Goal: Task Accomplishment & Management: Use online tool/utility

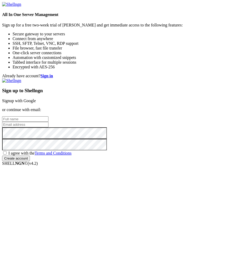
click at [36, 99] on link "Signup with Google" at bounding box center [19, 101] width 34 height 4
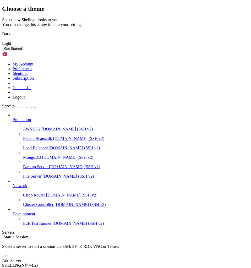
click at [195, 51] on div "Get Started" at bounding box center [125, 49] width 247 height 6
click at [24, 51] on button "Get Started" at bounding box center [13, 49] width 22 height 6
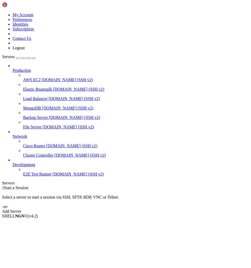
click at [160, 209] on div "Add Server" at bounding box center [125, 211] width 247 height 5
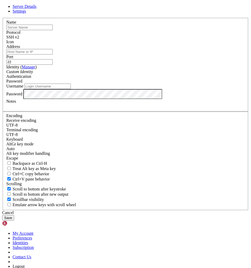
type input "H"
type input "Home Ubuntu"
click at [53, 55] on input "Address" at bounding box center [29, 52] width 46 height 6
click at [79, 55] on div "Address 19" at bounding box center [125, 49] width 239 height 10
click at [53, 55] on input "19" at bounding box center [29, 52] width 46 height 6
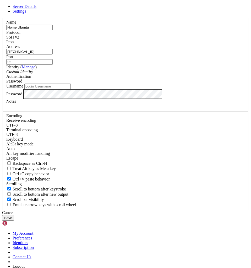
type input "[TECHNICAL_ID]"
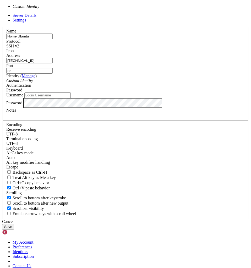
click at [95, 83] on div "Custom Identity" at bounding box center [125, 80] width 239 height 5
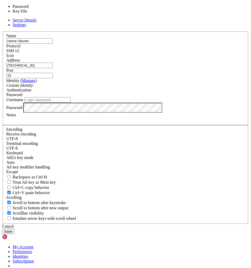
click at [22, 97] on span "Password" at bounding box center [14, 95] width 16 height 4
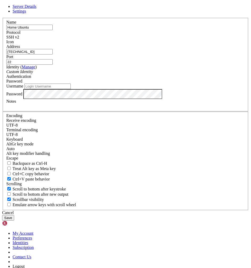
click at [22, 83] on span "Password" at bounding box center [14, 81] width 16 height 4
click at [71, 89] on input "Username" at bounding box center [47, 87] width 46 height 6
type input "a"
type input "[PERSON_NAME]"
click at [14, 215] on button "Save" at bounding box center [8, 218] width 12 height 6
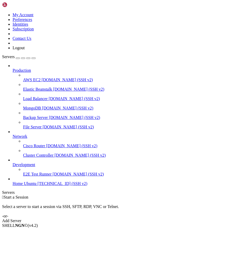
click at [13, 181] on icon at bounding box center [13, 181] width 0 height 0
click at [38, 186] on span "[TECHNICAL_ID] (SSH v2)" at bounding box center [63, 183] width 50 height 4
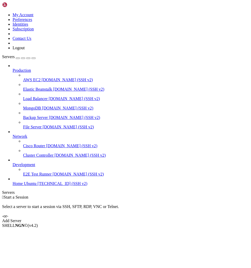
click at [38, 186] on span "[TECHNICAL_ID] (SSH v2)" at bounding box center [63, 183] width 50 height 4
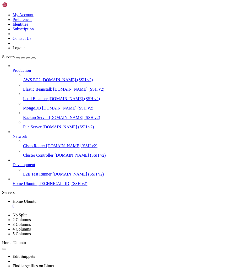
click at [49, 115] on span "[DOMAIN_NAME] (SSH v2)" at bounding box center [74, 117] width 51 height 4
click at [39, 125] on span "File Server" at bounding box center [32, 127] width 19 height 4
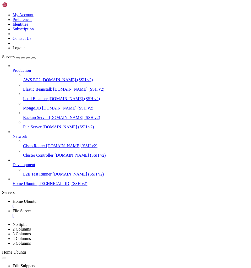
click at [33, 148] on link "Cisco Router [DOMAIN_NAME] (SSH v2)" at bounding box center [136, 146] width 226 height 5
click at [32, 144] on span "Cisco Router" at bounding box center [34, 146] width 22 height 4
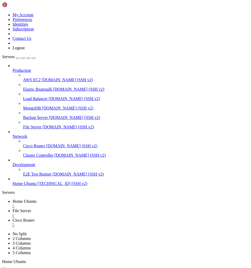
click at [42, 78] on span "[DOMAIN_NAME] (SSH v2)" at bounding box center [67, 80] width 51 height 4
click at [53, 87] on span "[DOMAIN_NAME] (SSH v2)" at bounding box center [78, 89] width 51 height 4
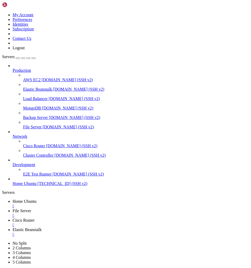
click at [36, 199] on span "Home Ubuntu" at bounding box center [25, 201] width 24 height 4
click at [137, 213] on div "" at bounding box center [131, 215] width 237 height 5
click at [35, 209] on span "Cisco Router" at bounding box center [24, 211] width 22 height 4
click at [142, 213] on div "" at bounding box center [131, 215] width 237 height 5
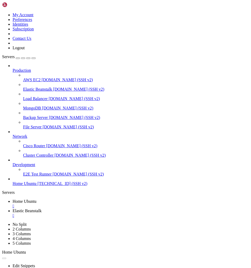
click at [42, 209] on span "Elastic Beanstalk" at bounding box center [27, 211] width 29 height 4
click at [152, 213] on div "" at bounding box center [131, 215] width 237 height 5
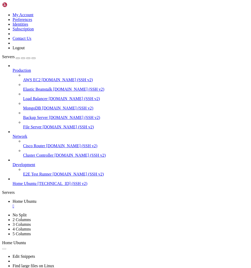
click at [49, 97] on span "[DOMAIN_NAME] (SSH v2)" at bounding box center [74, 99] width 51 height 4
click at [42, 106] on span "[DOMAIN_NAME] (SSH v2)" at bounding box center [67, 108] width 51 height 4
click at [32, 115] on link "Backup Server [DOMAIN_NAME] (SSH v2)" at bounding box center [136, 117] width 226 height 5
click at [49, 115] on span "[DOMAIN_NAME] (SSH v2)" at bounding box center [74, 117] width 51 height 4
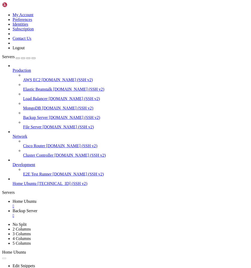
click at [49, 115] on span "[DOMAIN_NAME] (SSH v2)" at bounding box center [74, 117] width 51 height 4
click at [31, 186] on span "Home Ubuntu" at bounding box center [25, 183] width 24 height 4
click at [33, 177] on span "E2E Test Runner" at bounding box center [37, 174] width 29 height 4
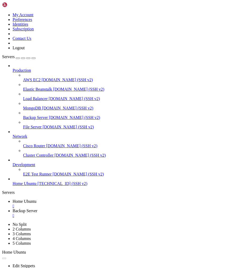
click at [33, 177] on span "E2E Test Runner" at bounding box center [37, 174] width 29 height 4
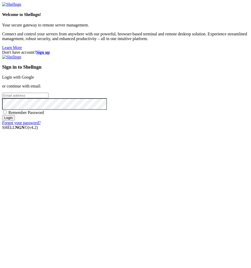
click at [49, 98] on input "email" at bounding box center [25, 96] width 46 height 6
click at [34, 79] on link "Login with Google" at bounding box center [18, 77] width 32 height 4
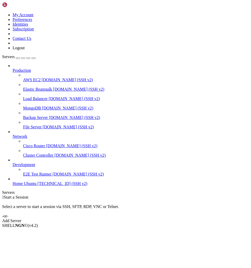
click at [38, 186] on span "[TECHNICAL_ID] (SSH v2)" at bounding box center [63, 183] width 50 height 4
click at [30, 265] on span "Properties" at bounding box center [21, 267] width 17 height 4
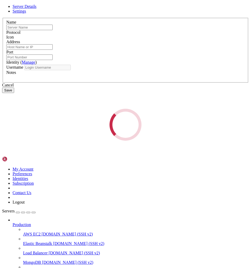
type input "Home Ubuntu"
type input "[TECHNICAL_ID]"
type input "22"
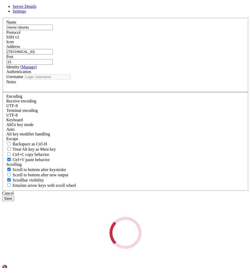
type input "[PERSON_NAME]"
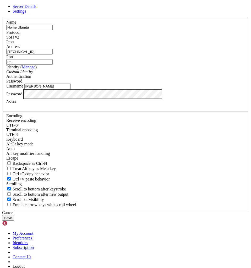
click at [6, 44] on span at bounding box center [6, 44] width 0 height 0
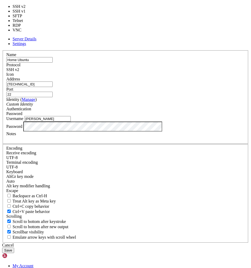
click at [164, 72] on div "SSH v2" at bounding box center [125, 69] width 239 height 5
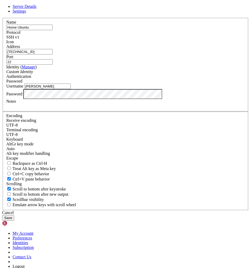
drag, startPoint x: 162, startPoint y: 175, endPoint x: 162, endPoint y: 172, distance: 3.2
click at [16, 104] on label "Notes" at bounding box center [11, 101] width 10 height 4
click at [14, 215] on button "Save" at bounding box center [8, 218] width 12 height 6
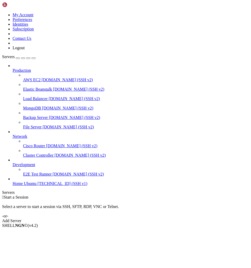
click at [36, 186] on span "Home Ubuntu" at bounding box center [25, 183] width 24 height 4
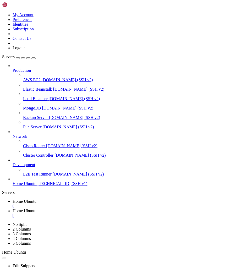
click at [36, 199] on span "Home Ubuntu" at bounding box center [25, 201] width 24 height 4
click at [144, 213] on div "" at bounding box center [131, 215] width 237 height 5
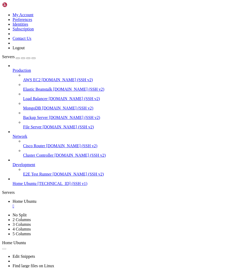
click at [20, 6] on img at bounding box center [17, 4] width 30 height 5
